Goal: Find specific page/section: Find specific page/section

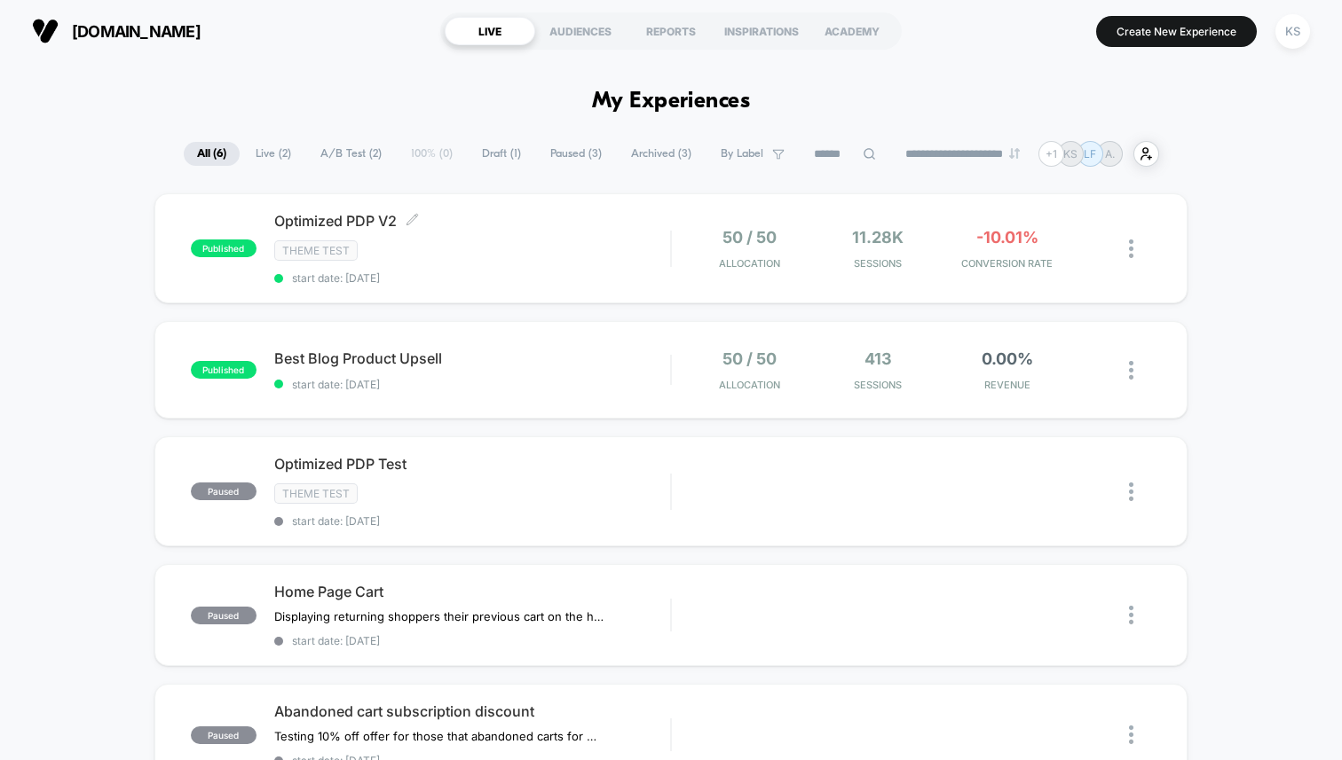
click at [467, 248] on div "Theme Test" at bounding box center [472, 250] width 396 height 20
click at [467, 248] on html "**********" at bounding box center [671, 380] width 1342 height 760
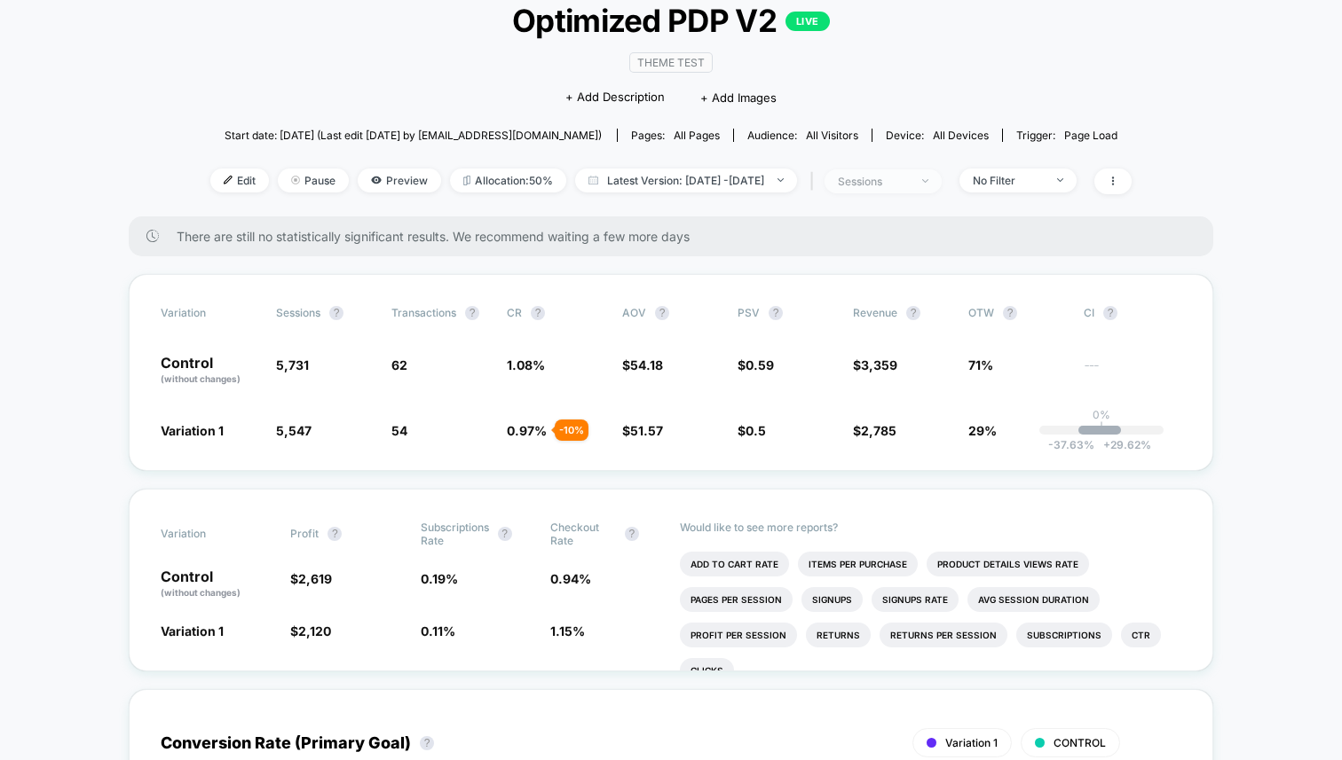
scroll to position [118, 0]
